Goal: Check status

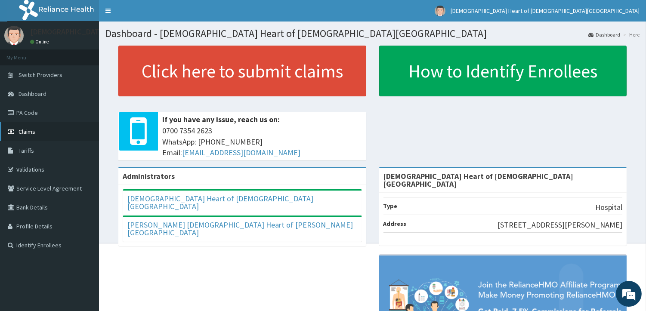
click at [26, 128] on span "Claims" at bounding box center [27, 132] width 17 height 8
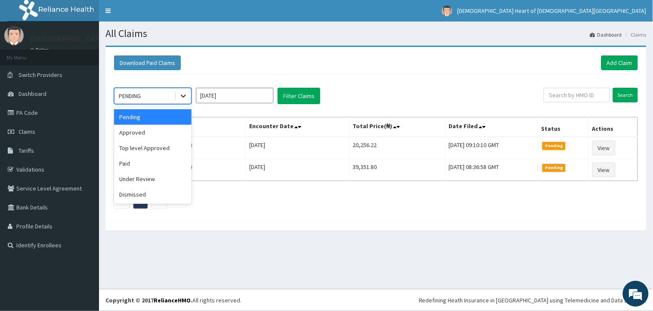
click at [186, 95] on icon at bounding box center [183, 96] width 5 height 3
click at [166, 131] on div "Approved" at bounding box center [153, 133] width 78 height 16
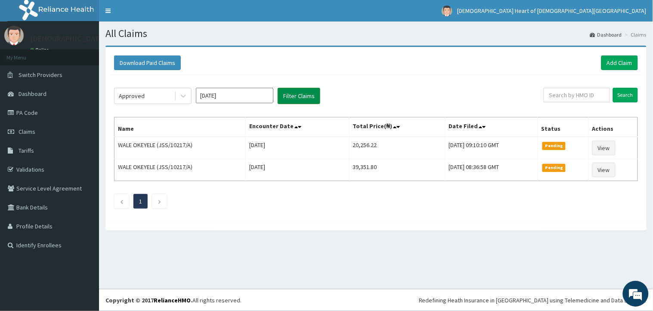
click at [311, 99] on button "Filter Claims" at bounding box center [299, 96] width 43 height 16
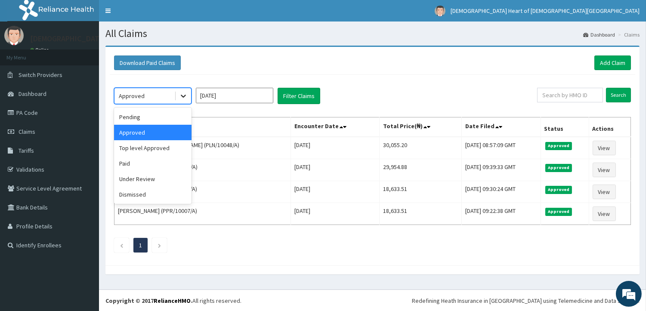
click at [185, 93] on icon at bounding box center [183, 96] width 9 height 9
click at [167, 149] on div "Top level Approved" at bounding box center [153, 148] width 78 height 16
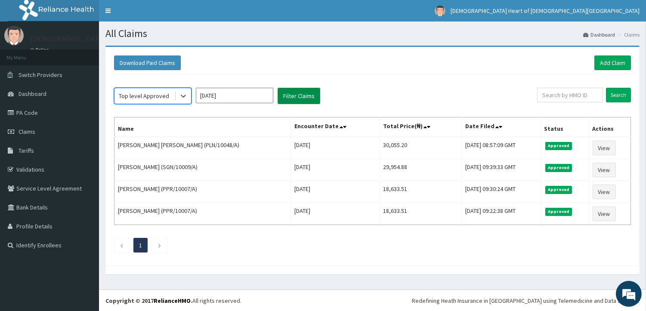
click at [286, 96] on button "Filter Claims" at bounding box center [299, 96] width 43 height 16
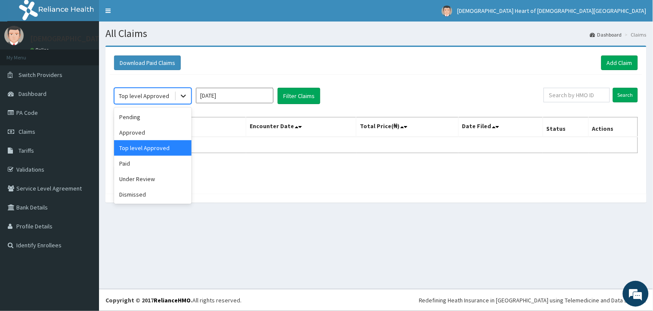
click at [181, 97] on icon at bounding box center [183, 96] width 9 height 9
click at [153, 165] on div "Paid" at bounding box center [153, 164] width 78 height 16
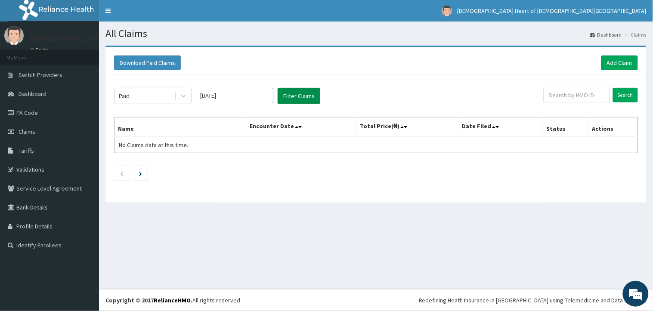
click at [295, 92] on button "Filter Claims" at bounding box center [299, 96] width 43 height 16
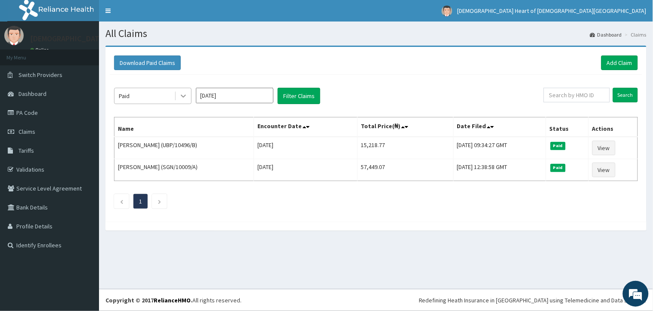
click at [182, 92] on icon at bounding box center [183, 96] width 9 height 9
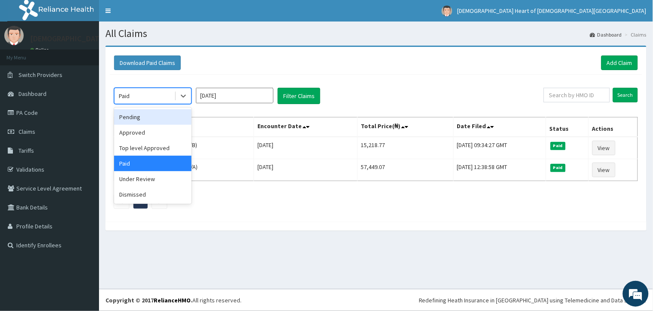
click at [139, 118] on div "Pending" at bounding box center [153, 117] width 78 height 16
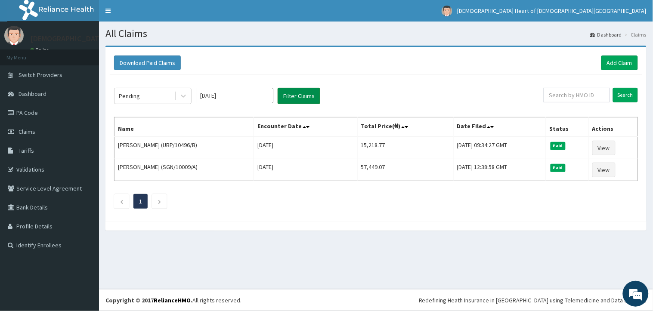
click at [297, 93] on button "Filter Claims" at bounding box center [299, 96] width 43 height 16
